Goal: Task Accomplishment & Management: Use online tool/utility

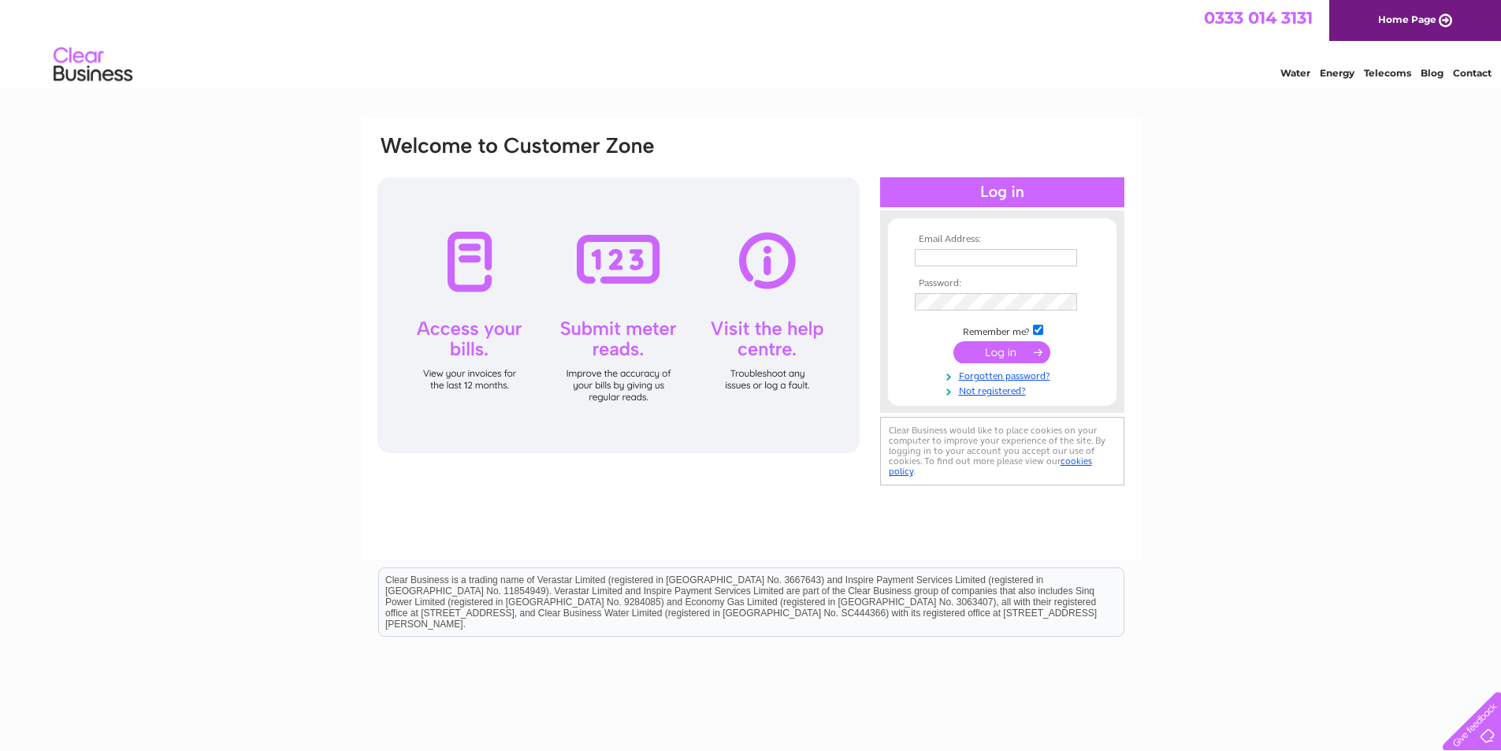
type input "PMAbdn@aol.com"
click at [1007, 353] on input "submit" at bounding box center [1002, 352] width 97 height 22
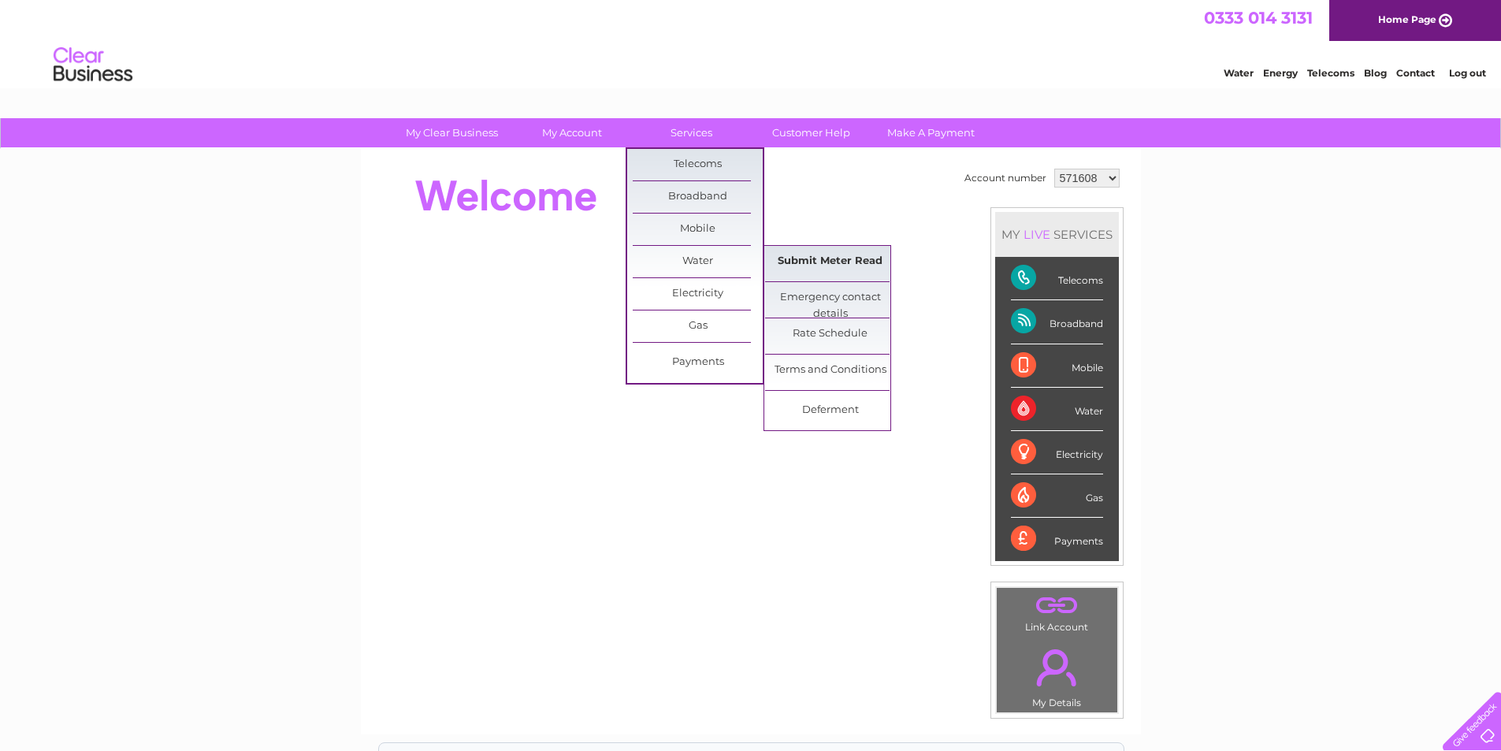
click at [810, 263] on link "Submit Meter Read" at bounding box center [830, 262] width 130 height 32
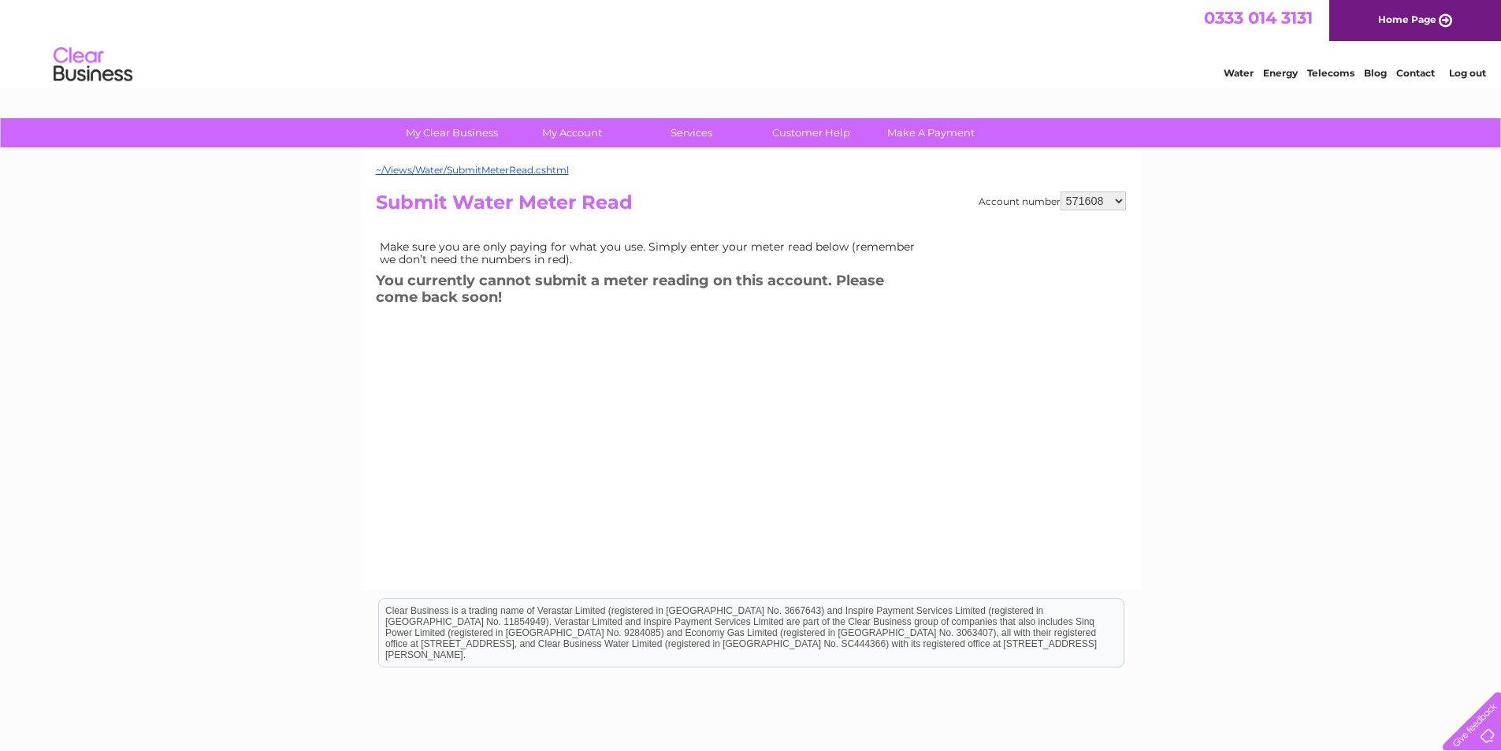
click at [1118, 203] on select "571608 929567 1132694" at bounding box center [1093, 201] width 65 height 19
select select "929567"
click at [1062, 192] on select "571608 929567 1132694" at bounding box center [1093, 201] width 65 height 19
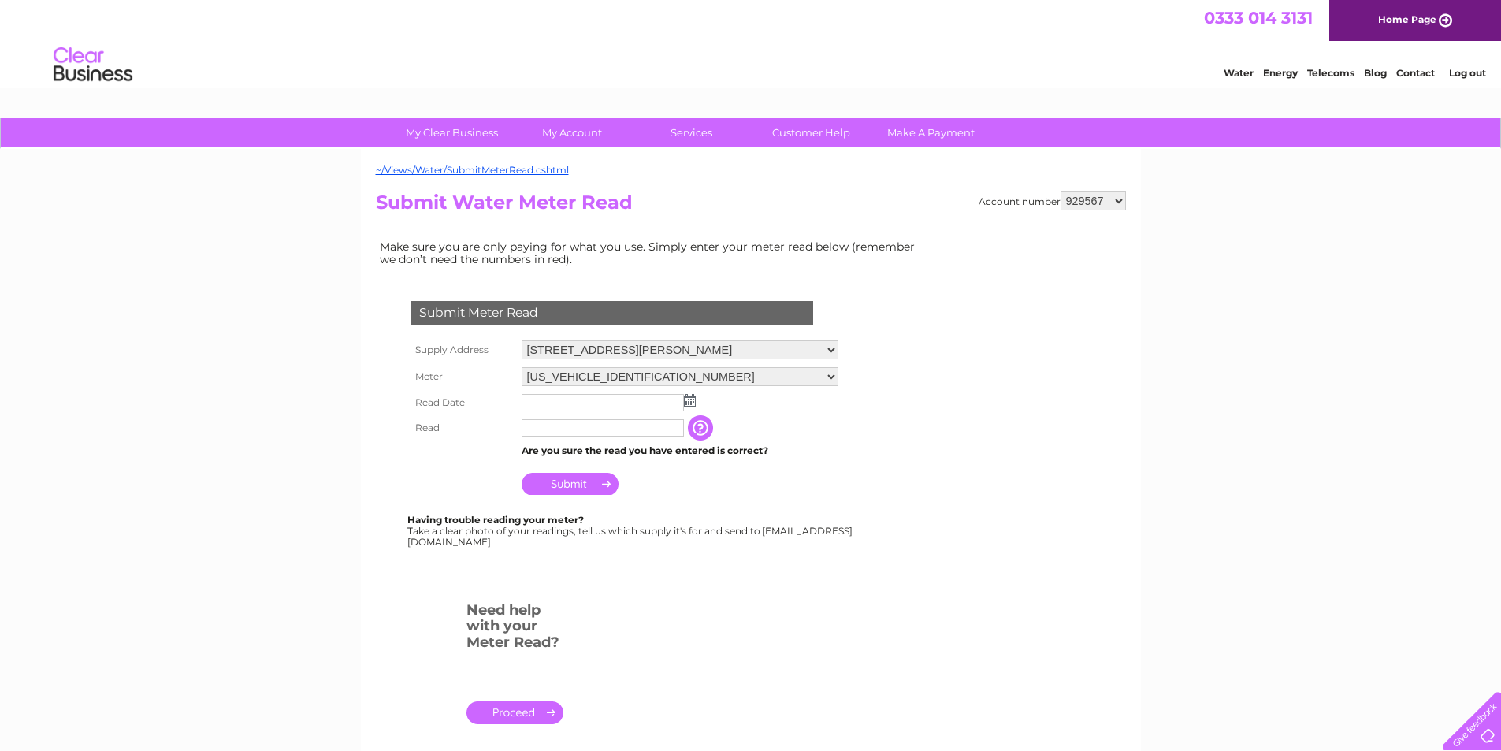
click at [690, 399] on img at bounding box center [690, 400] width 12 height 13
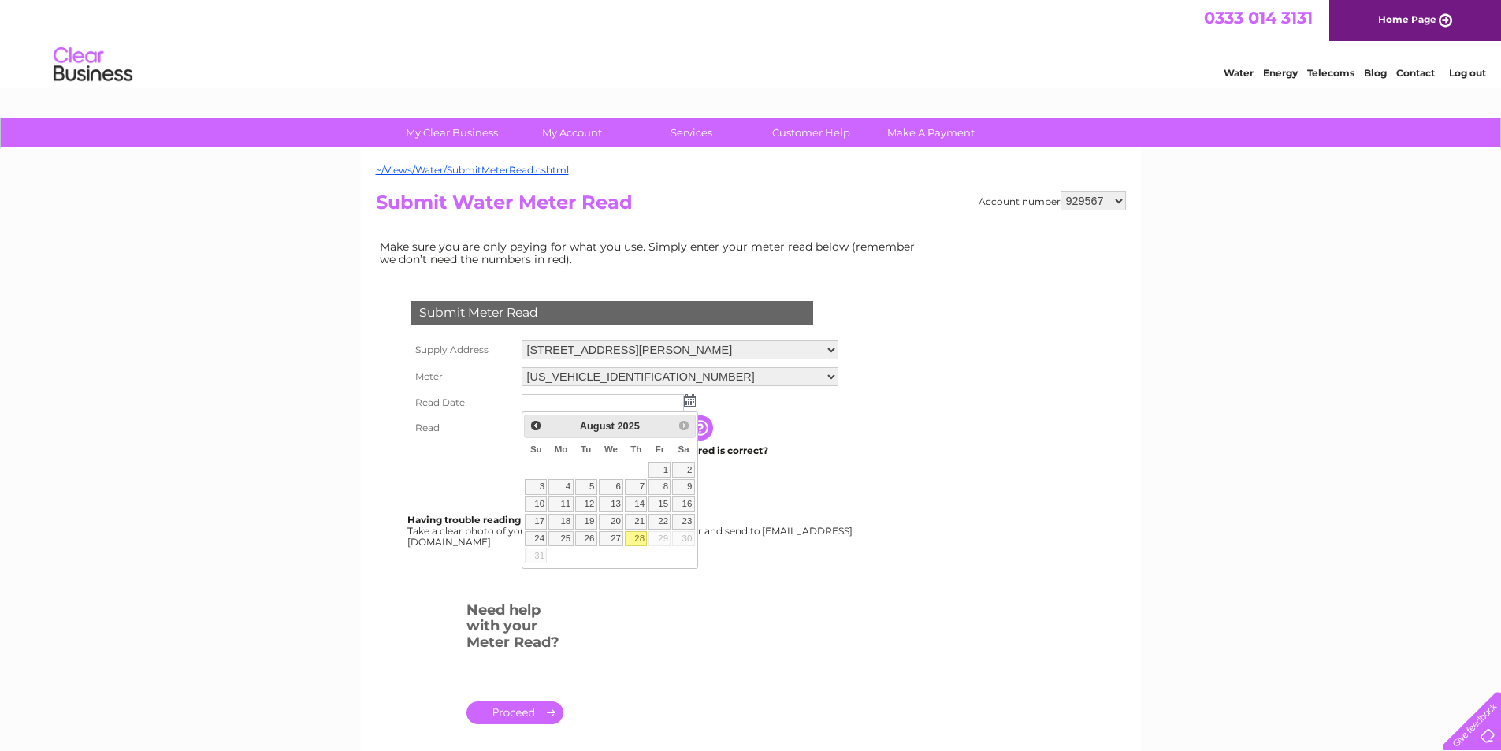
click at [639, 538] on link "28" at bounding box center [636, 539] width 22 height 16
type input "2025/08/28"
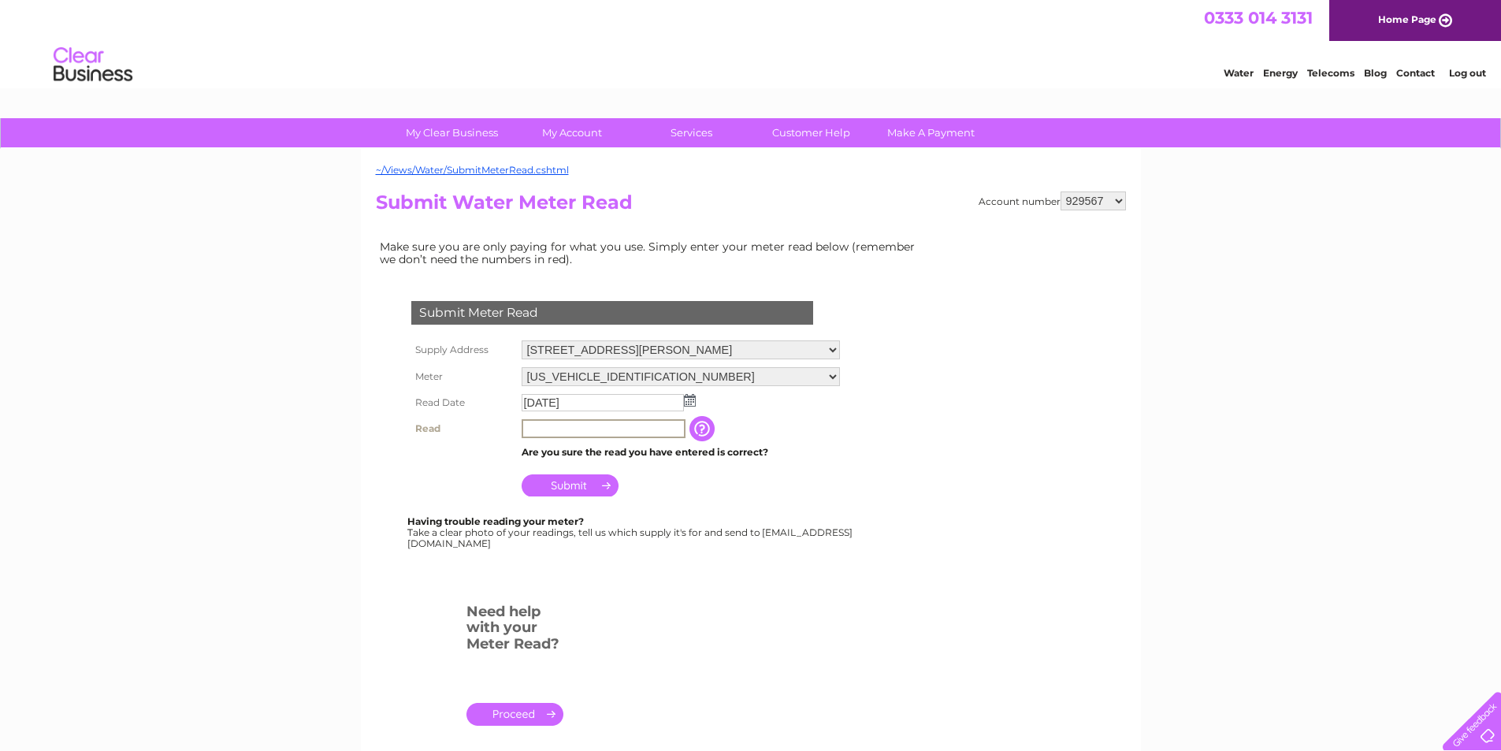
click at [569, 426] on input "text" at bounding box center [604, 428] width 164 height 19
type input "227"
click at [571, 486] on input "Submit" at bounding box center [570, 485] width 97 height 22
